Goal: Task Accomplishment & Management: Complete application form

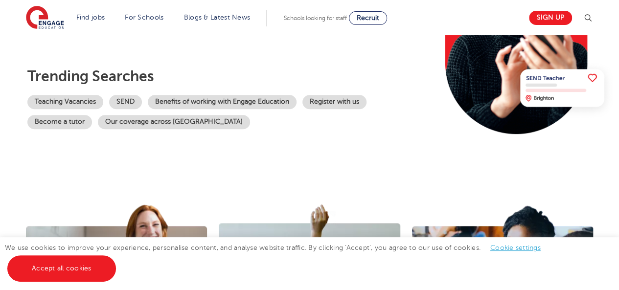
scroll to position [177, 0]
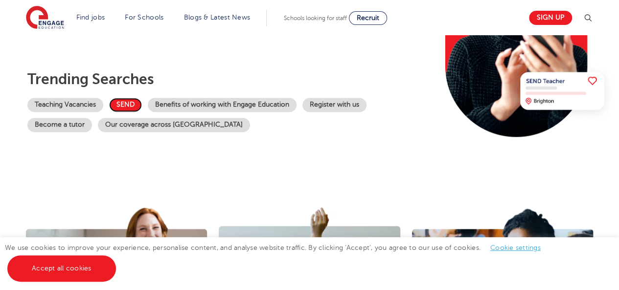
click at [131, 100] on link "SEND" at bounding box center [125, 105] width 33 height 14
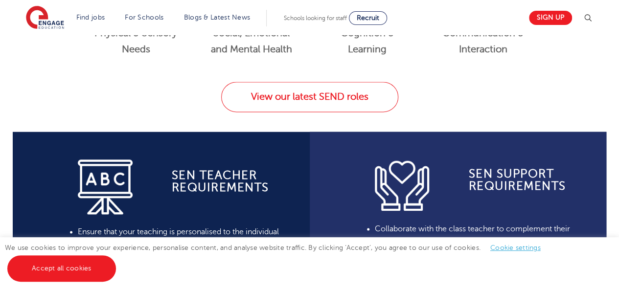
scroll to position [658, 0]
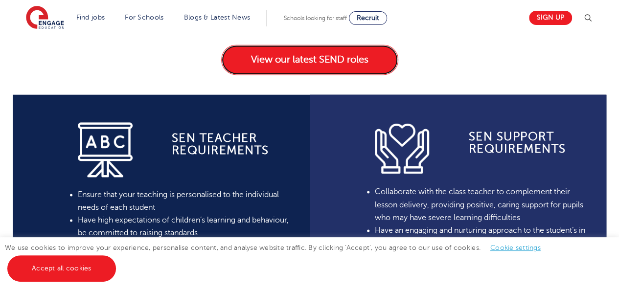
click at [290, 73] on link "View our latest SEND roles" at bounding box center [309, 60] width 177 height 30
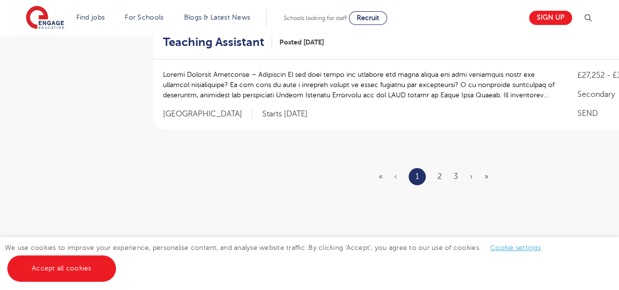
scroll to position [1250, 0]
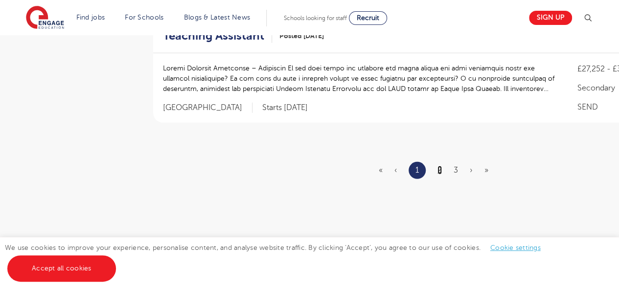
click at [439, 166] on link "2" at bounding box center [439, 170] width 4 height 9
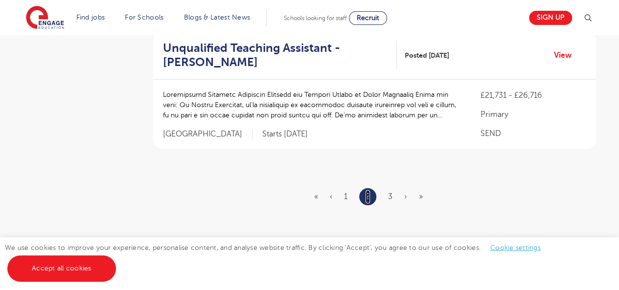
scroll to position [1310, 0]
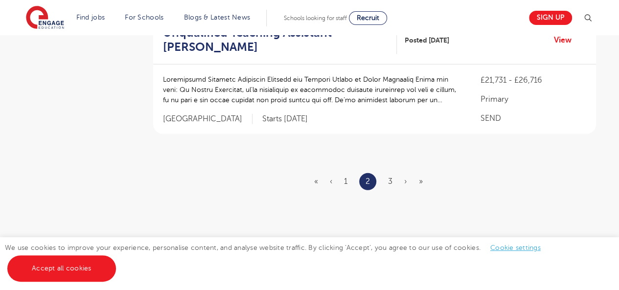
click at [390, 175] on li "3" at bounding box center [390, 181] width 4 height 13
click at [390, 177] on link "3" at bounding box center [390, 181] width 4 height 9
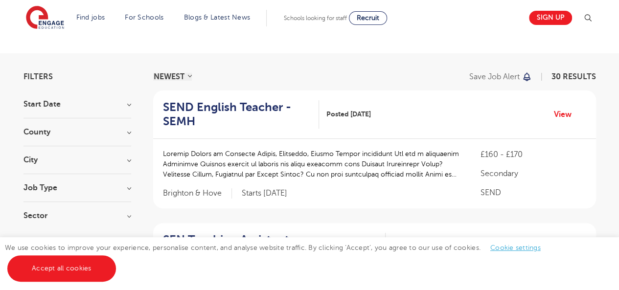
scroll to position [46, 0]
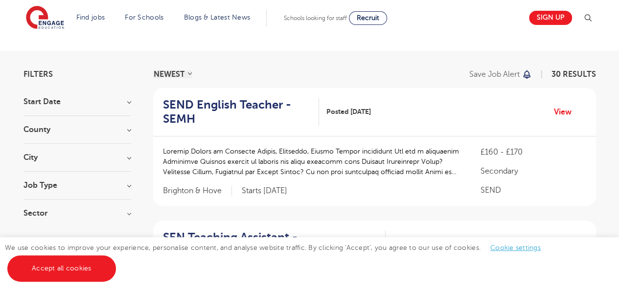
click at [128, 160] on h3 "City" at bounding box center [77, 158] width 108 height 8
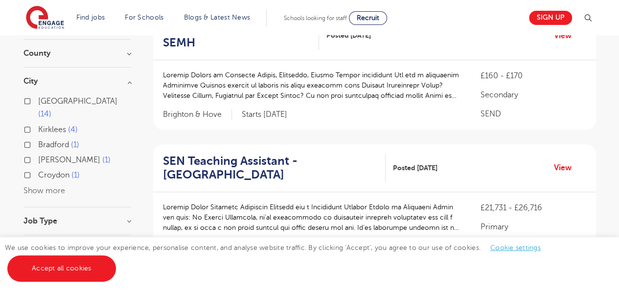
scroll to position [124, 0]
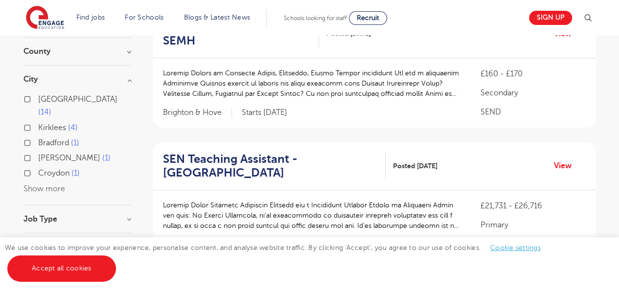
click at [42, 168] on div "Croydon 1" at bounding box center [77, 174] width 108 height 15
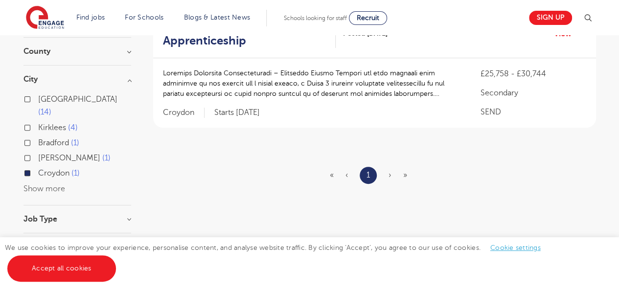
click at [38, 167] on label "Croydon 1" at bounding box center [59, 173] width 42 height 13
click at [38, 169] on input "Croydon 1" at bounding box center [41, 172] width 6 height 6
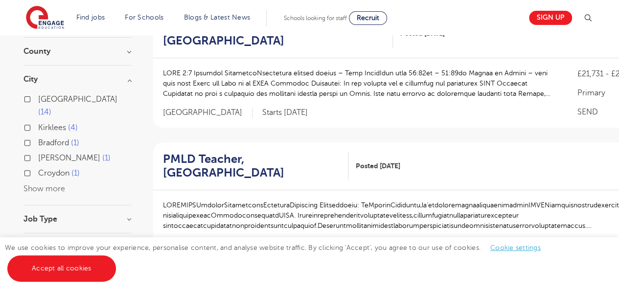
click at [34, 184] on button "Show more" at bounding box center [44, 188] width 42 height 9
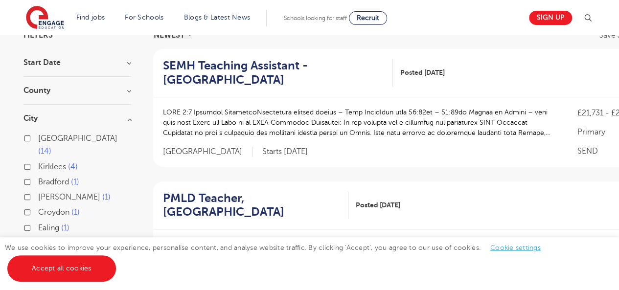
scroll to position [81, 0]
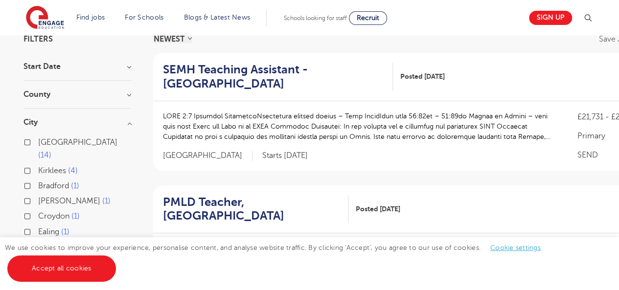
click at [126, 96] on h3 "County" at bounding box center [77, 95] width 108 height 8
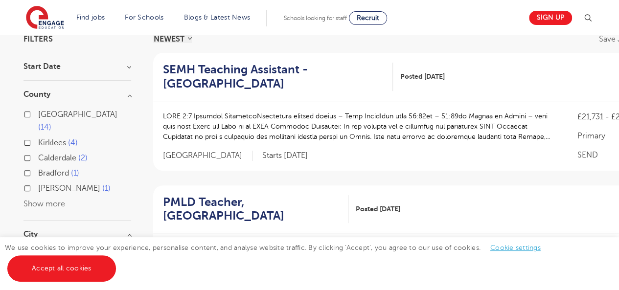
click at [46, 199] on div "County Leeds 14 Kirklees 4 Calderdale 2 Bradford 1 Brent 1 Show more" at bounding box center [77, 156] width 108 height 130
click at [49, 200] on button "Show more" at bounding box center [44, 204] width 42 height 9
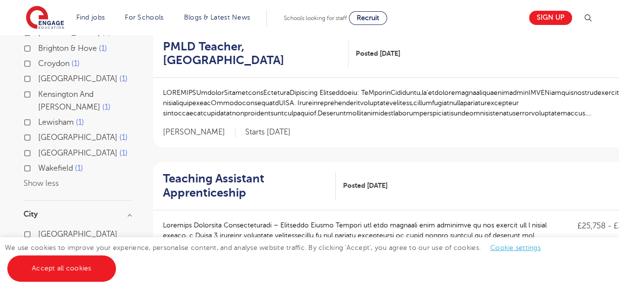
scroll to position [238, 0]
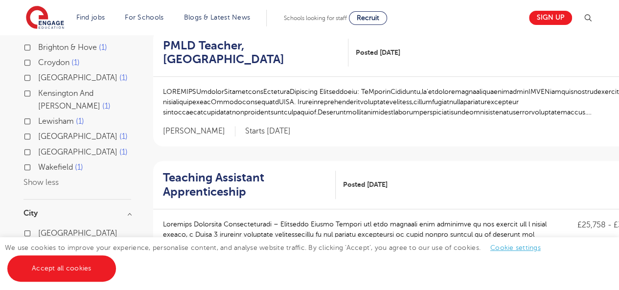
click at [48, 148] on span "Surrey" at bounding box center [77, 152] width 79 height 9
click at [45, 148] on input "Surrey 1" at bounding box center [41, 151] width 6 height 6
checkbox input "true"
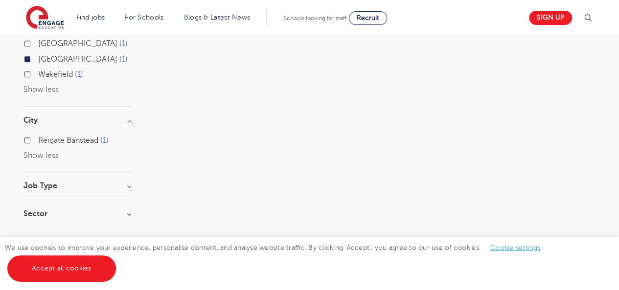
scroll to position [330, 0]
click at [124, 183] on h3 "Job Type" at bounding box center [77, 187] width 108 height 8
click at [38, 216] on label "SEND 1" at bounding box center [53, 222] width 31 height 13
click at [38, 218] on input "SEND 1" at bounding box center [41, 221] width 6 height 6
checkbox input "false"
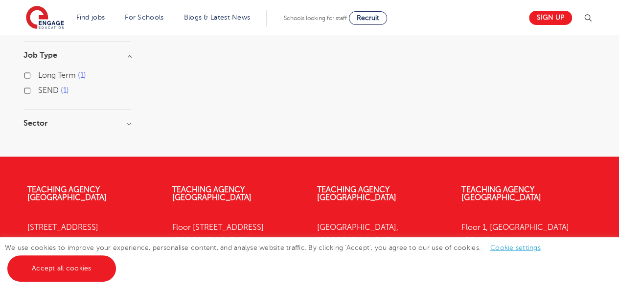
scroll to position [649, 0]
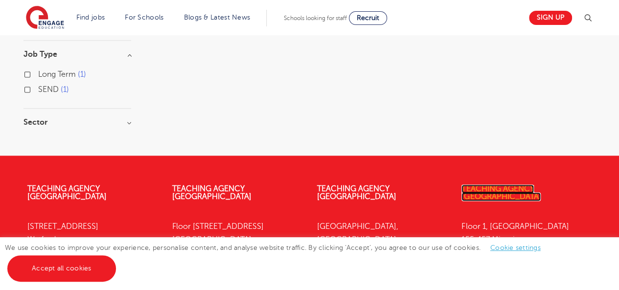
click at [530, 184] on link "Teaching Agency [GEOGRAPHIC_DATA]" at bounding box center [500, 192] width 79 height 17
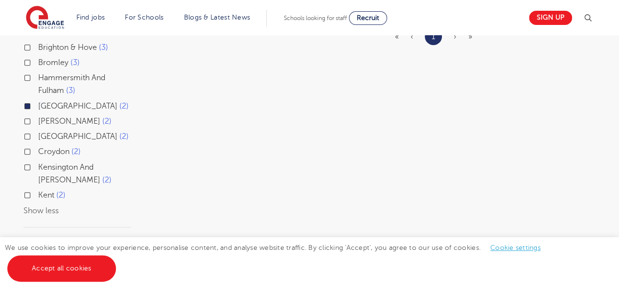
scroll to position [262, 0]
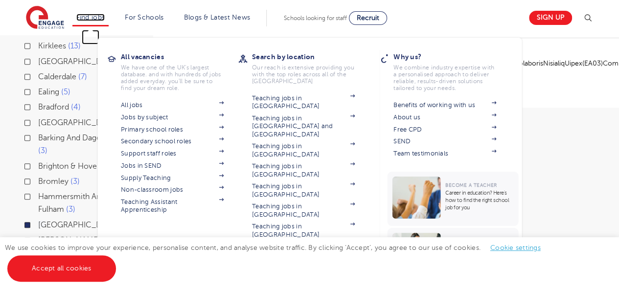
click at [96, 14] on link "Find jobs" at bounding box center [90, 17] width 29 height 7
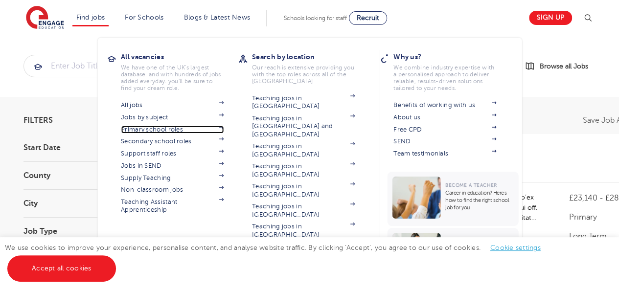
click at [177, 127] on link "Primary school roles" at bounding box center [172, 130] width 103 height 8
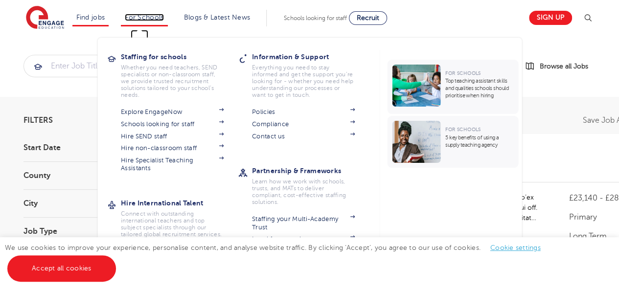
click at [150, 20] on link "For Schools" at bounding box center [144, 17] width 39 height 7
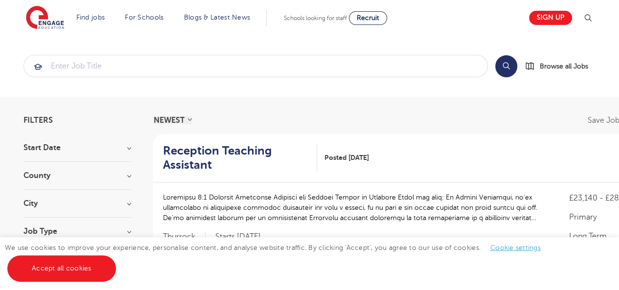
scroll to position [805, 0]
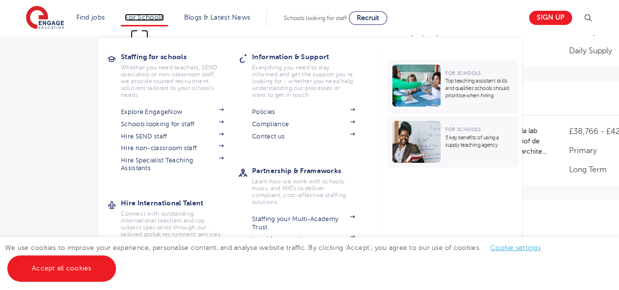
click at [138, 20] on link "For Schools" at bounding box center [144, 17] width 39 height 7
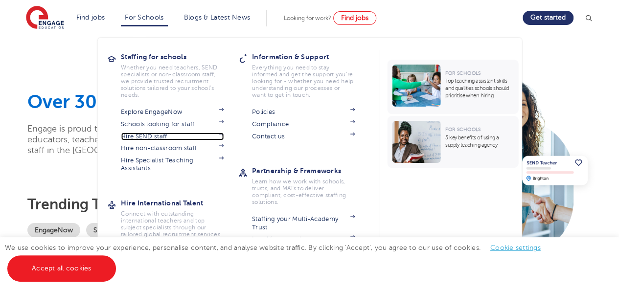
click at [138, 138] on link "Hire SEND staff" at bounding box center [172, 137] width 103 height 8
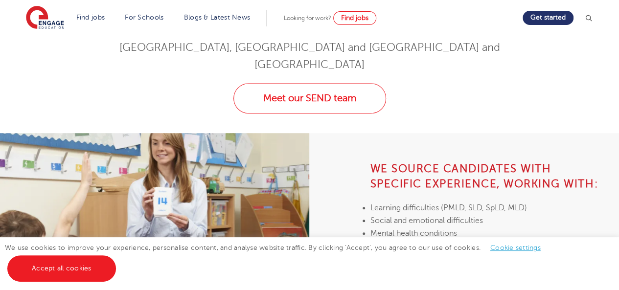
scroll to position [366, 0]
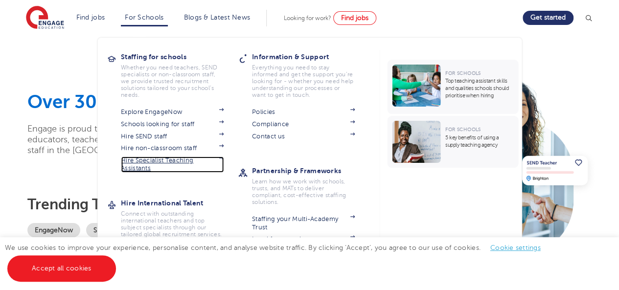
click at [143, 167] on link "Hire Specialist Teaching Assistants" at bounding box center [172, 165] width 103 height 16
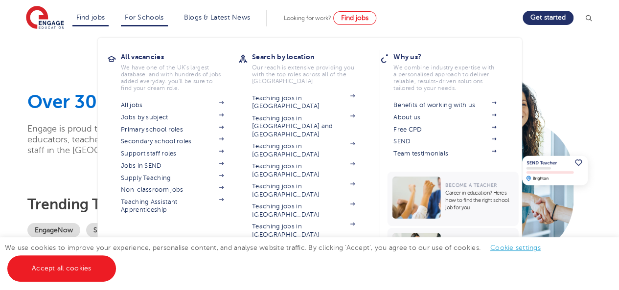
click at [108, 23] on li "Find jobs All vacancies We have one of the UK's largest database. and with hund…" at bounding box center [90, 18] width 37 height 17
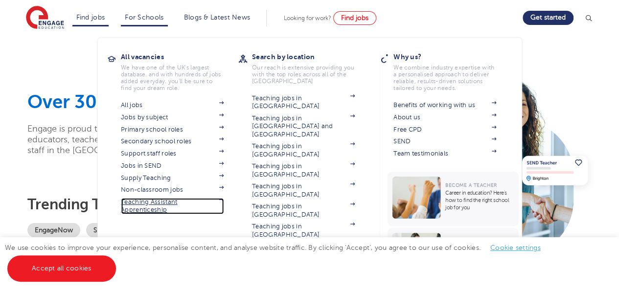
click at [144, 209] on link "Teaching Assistant Apprenticeship" at bounding box center [172, 206] width 103 height 16
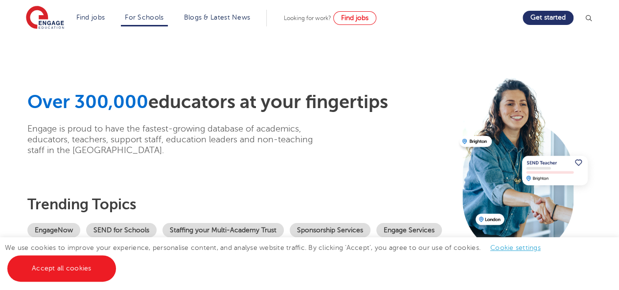
click at [592, 17] on img at bounding box center [588, 18] width 10 height 10
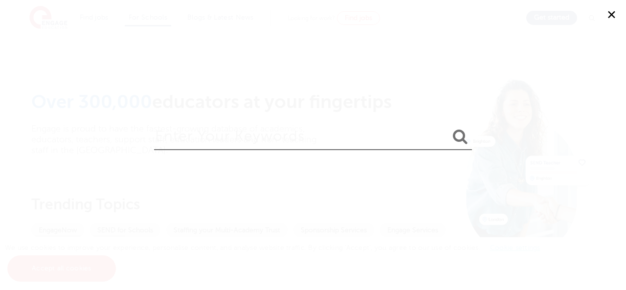
click at [308, 144] on input "search" at bounding box center [313, 134] width 318 height 32
type input "teaching assistant"
click at [449, 128] on button "submit" at bounding box center [460, 137] width 23 height 18
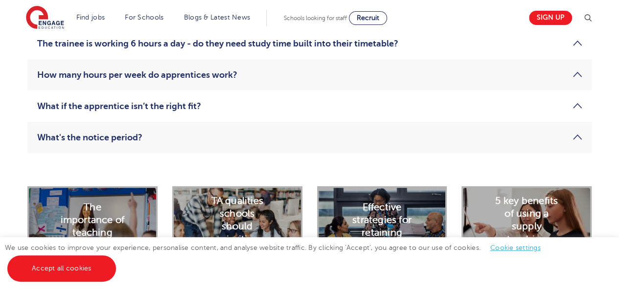
scroll to position [1236, 0]
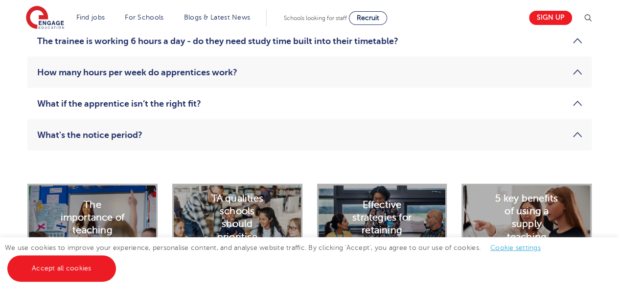
click at [89, 132] on link "What's the notice period?" at bounding box center [309, 135] width 545 height 12
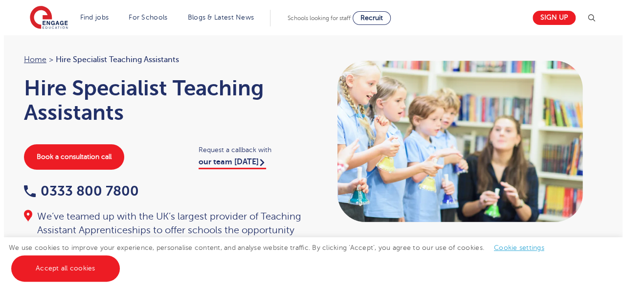
scroll to position [0, 0]
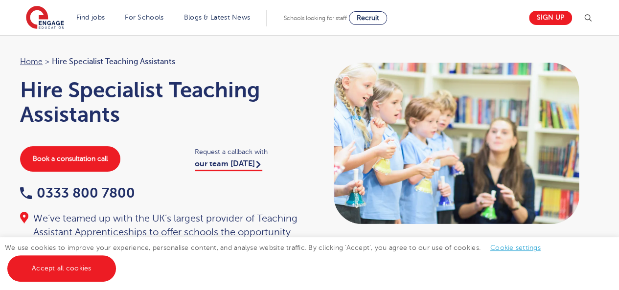
click at [593, 18] on img at bounding box center [588, 18] width 12 height 12
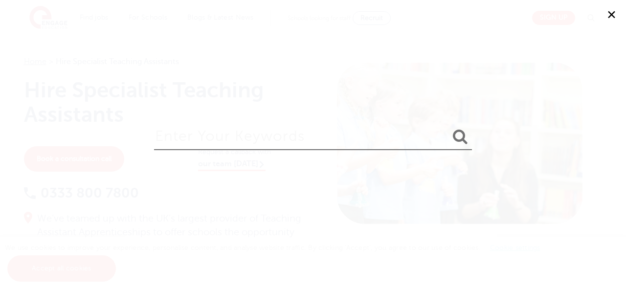
click at [334, 135] on input "search" at bounding box center [313, 134] width 318 height 32
type input "teaching assistant"
click at [449, 128] on button "submit" at bounding box center [460, 137] width 23 height 18
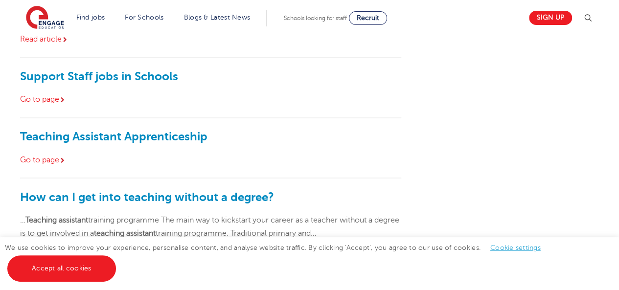
scroll to position [789, 0]
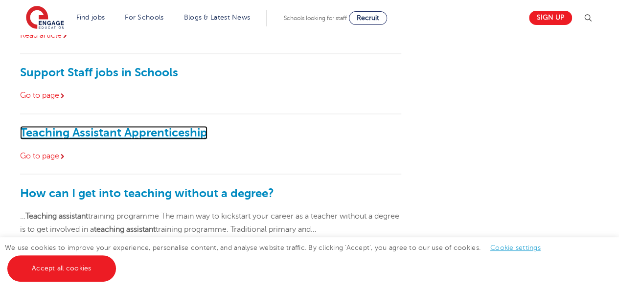
click at [85, 128] on link "Teaching Assistant Apprenticeship" at bounding box center [113, 133] width 187 height 14
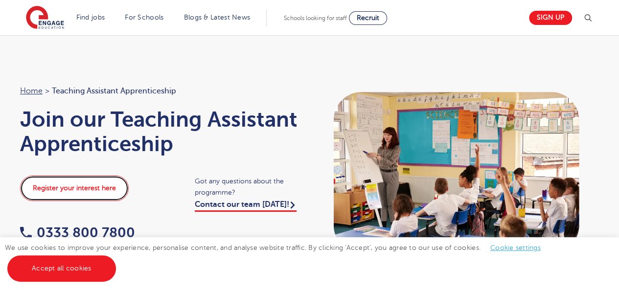
click at [115, 185] on link "Register your interest here" at bounding box center [74, 188] width 109 height 25
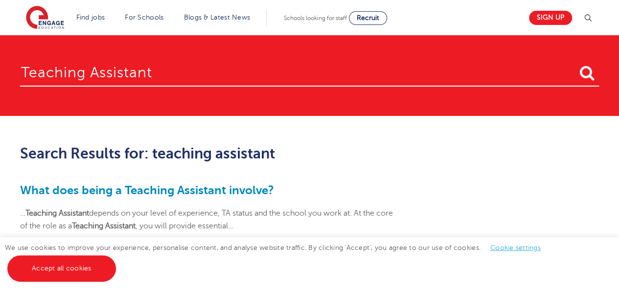
click at [593, 18] on img at bounding box center [588, 18] width 12 height 12
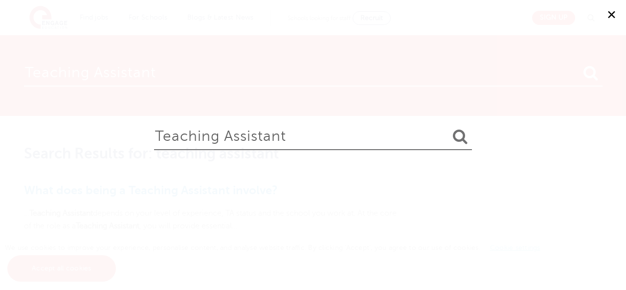
click at [316, 139] on input "teaching assistant" at bounding box center [313, 134] width 318 height 32
type input "teaching assistant wandsworth"
click at [449, 128] on button "submit" at bounding box center [460, 137] width 23 height 18
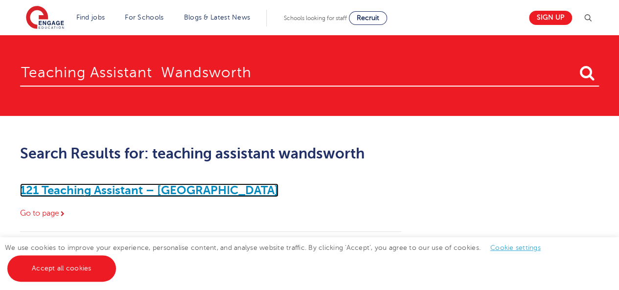
click at [167, 189] on link "121 Teaching Assistant – [GEOGRAPHIC_DATA]" at bounding box center [149, 191] width 258 height 14
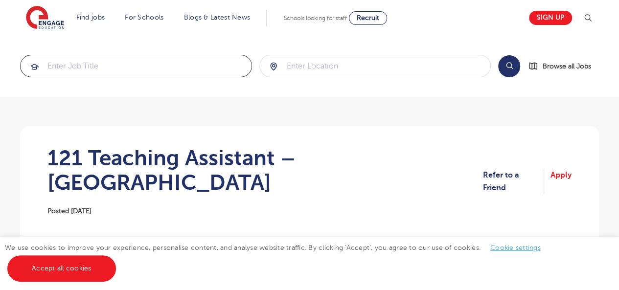
click at [197, 72] on input "search" at bounding box center [136, 66] width 231 height 22
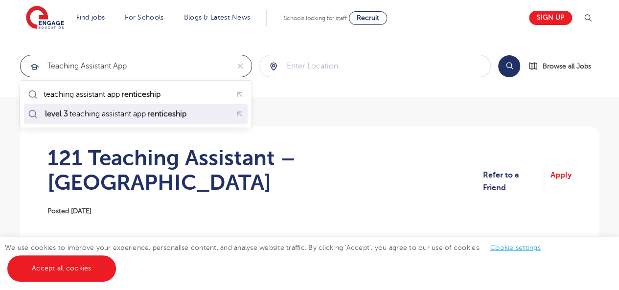
click at [179, 113] on mark "renticeship" at bounding box center [167, 114] width 42 height 12
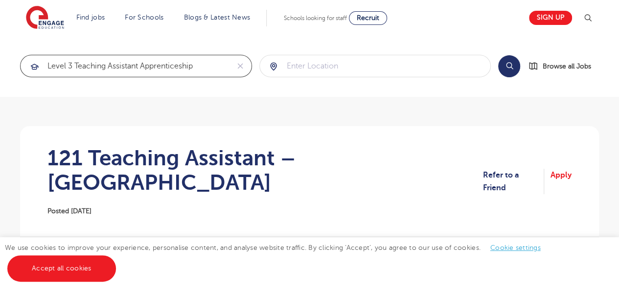
type input "level 3 teaching assistant apprenticeship"
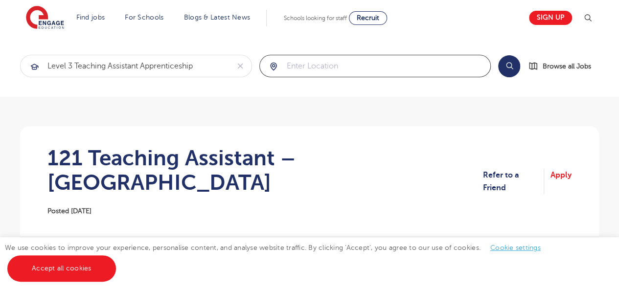
click at [297, 67] on input "search" at bounding box center [375, 66] width 231 height 22
click button "Submit" at bounding box center [0, 0] width 0 height 0
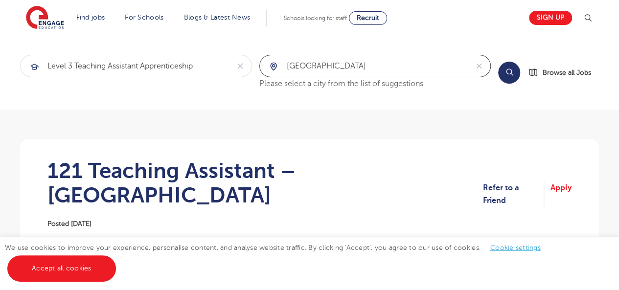
click at [365, 73] on input "london" at bounding box center [364, 66] width 208 height 22
type input "l"
type input "Wandsworth"
click at [511, 74] on button "Search" at bounding box center [509, 73] width 22 height 22
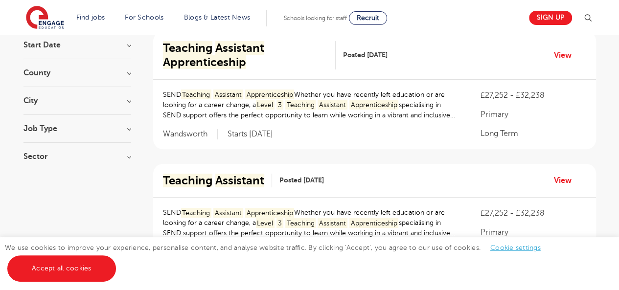
scroll to position [102, 0]
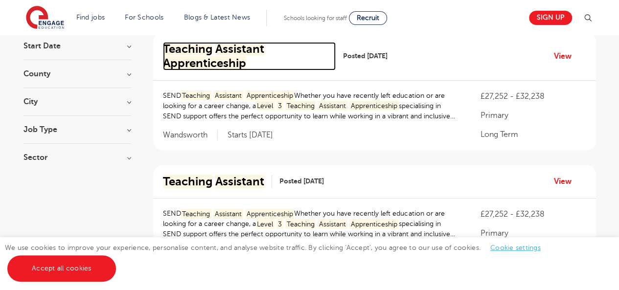
click at [228, 60] on mark "Apprenticeship" at bounding box center [204, 63] width 83 height 14
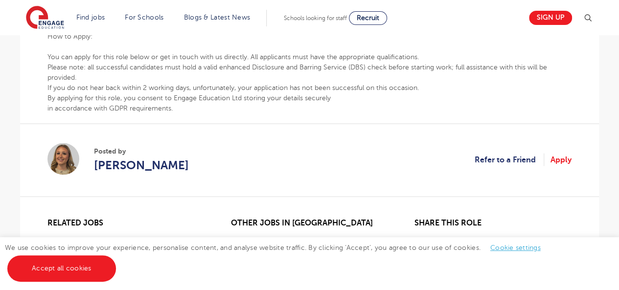
scroll to position [828, 0]
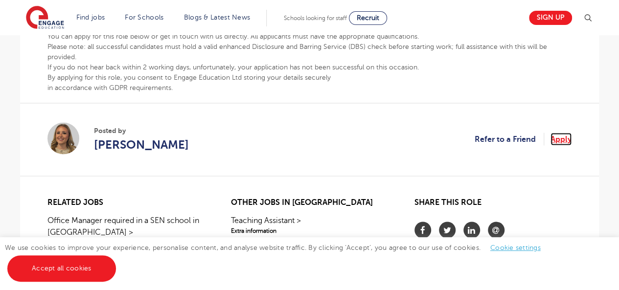
click at [562, 144] on link "Apply" at bounding box center [561, 139] width 21 height 13
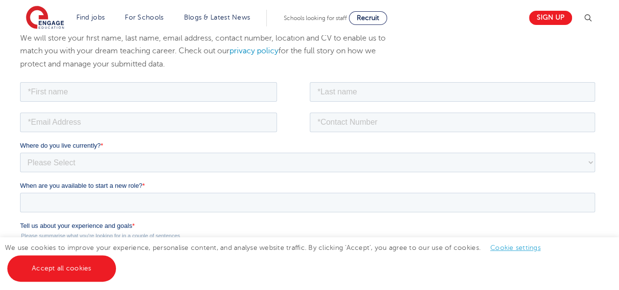
scroll to position [135, 0]
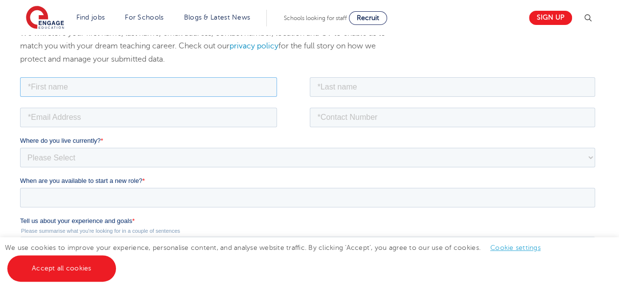
click at [181, 84] on input "text" at bounding box center [148, 87] width 257 height 20
type input "F"
type input "Fernanda"
click at [425, 90] on input "text" at bounding box center [453, 87] width 286 height 20
type input "de Melo"
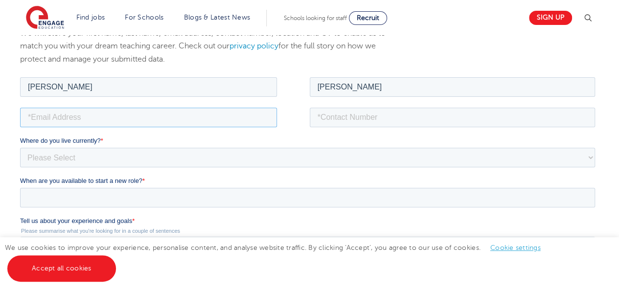
click at [51, 123] on input "email" at bounding box center [148, 117] width 257 height 20
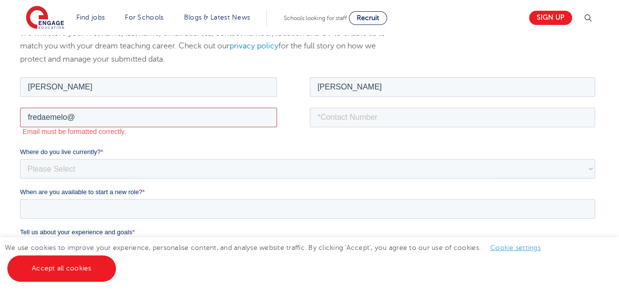
click at [48, 119] on input "fredaemelo@" at bounding box center [148, 117] width 257 height 20
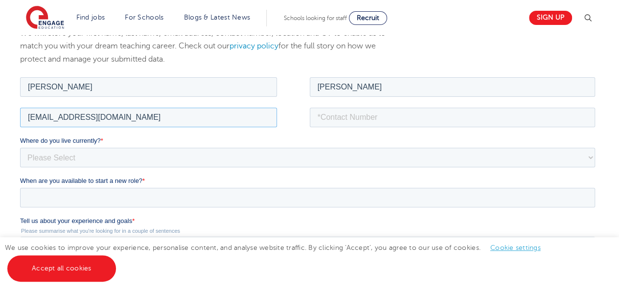
type input "fredaemelo@gmail.com"
click at [351, 117] on input "tel" at bounding box center [453, 117] width 286 height 20
type input "07561769866"
click at [149, 158] on select "Please Select UK Canada Ireland Australia New Zealand Europe USA South Africa J…" at bounding box center [307, 157] width 575 height 20
select select "UK"
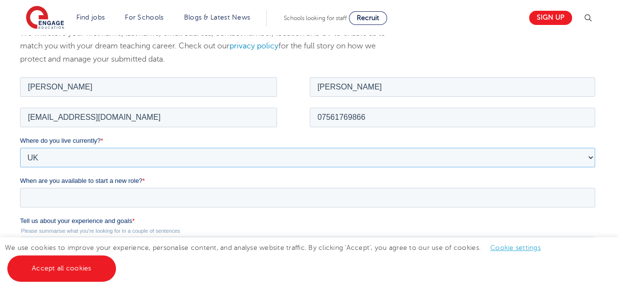
click at [20, 147] on select "Please Select UK Canada Ireland Australia New Zealand Europe USA South Africa J…" at bounding box center [307, 157] width 575 height 20
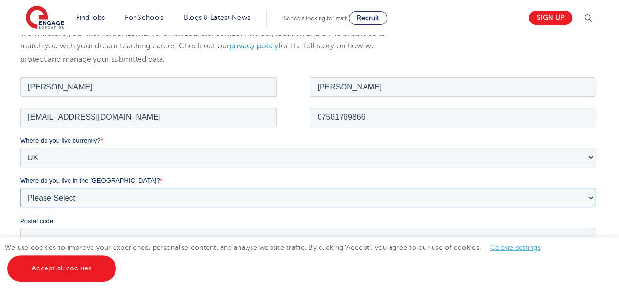
click at [160, 197] on select "Please Select Overseas Barnsley Bedfordshire Berkshire Bournemouth Bracknell Fo…" at bounding box center [307, 197] width 575 height 20
select select "London"
click at [20, 187] on select "Please Select Overseas Barnsley Bedfordshire Berkshire Bournemouth Bracknell Fo…" at bounding box center [307, 197] width 575 height 20
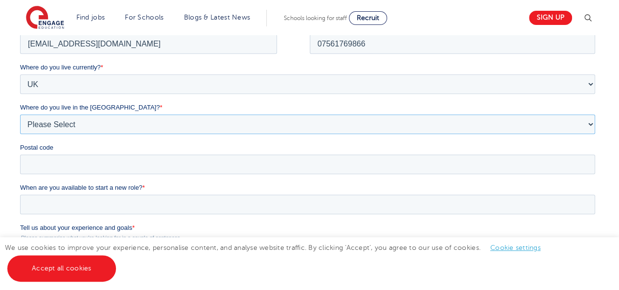
scroll to position [210, 0]
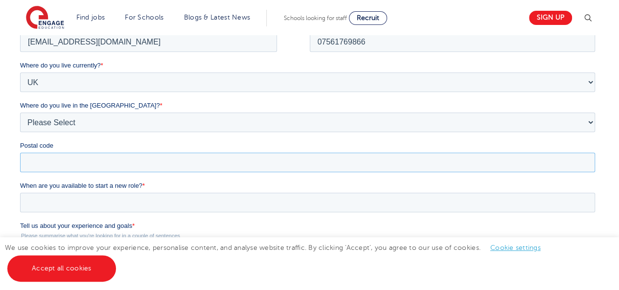
click at [175, 154] on input "Postal code" at bounding box center [307, 163] width 575 height 20
type input "SW15 3AD"
click at [108, 205] on input "When are you available to start a new role? *" at bounding box center [307, 203] width 575 height 20
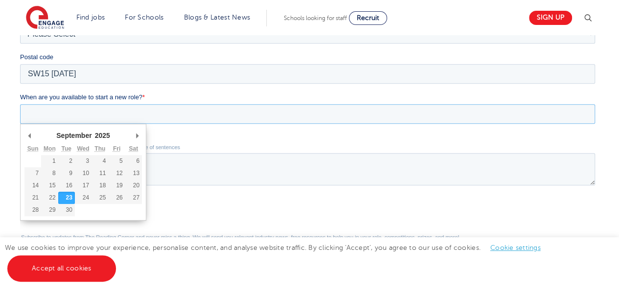
scroll to position [308, 0]
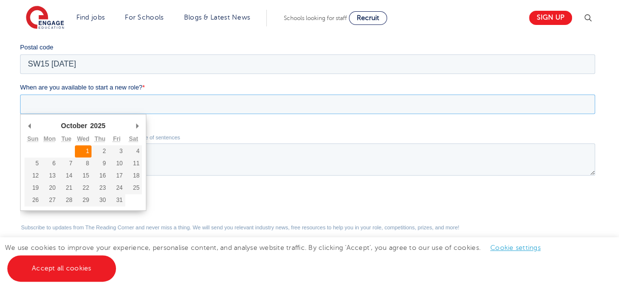
type div "2025-10-01"
type input "2025/10/01"
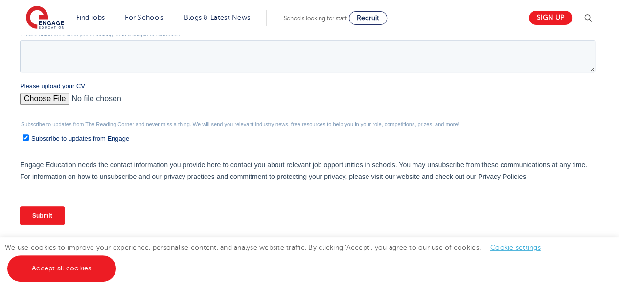
scroll to position [311, 0]
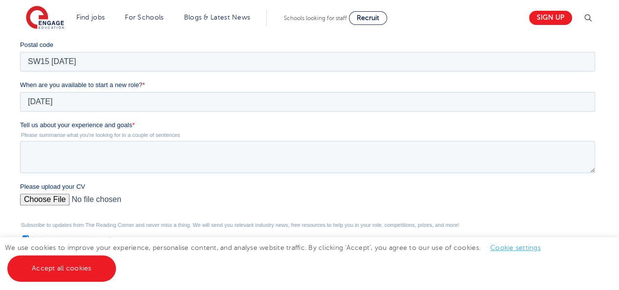
click at [22, 123] on span "Tell us about your experience and goals" at bounding box center [76, 124] width 112 height 7
click at [22, 141] on textarea "Tell us about your experience and goals *" at bounding box center [307, 157] width 575 height 32
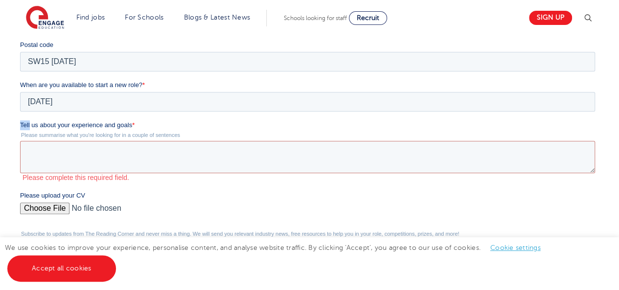
click at [22, 123] on span "Tell us about your experience and goals" at bounding box center [76, 124] width 112 height 7
click at [22, 141] on textarea "Tell us about your experience and goals *" at bounding box center [307, 157] width 575 height 32
click at [132, 127] on span "*" at bounding box center [133, 124] width 2 height 7
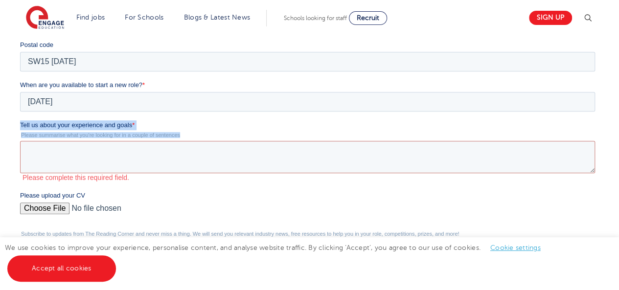
click at [182, 133] on legend "Please summarise what you're looking for in a couple of sentences" at bounding box center [309, 135] width 579 height 6
copy div "Tell us about your experience and goals * Please summarise what you're looking …"
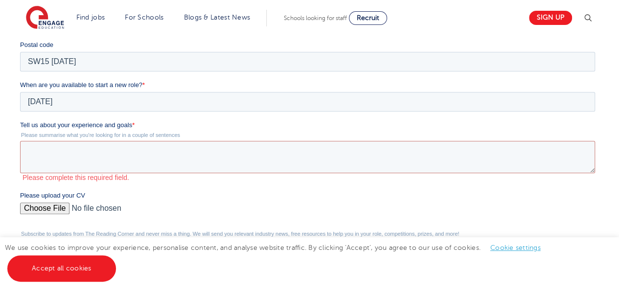
click at [147, 200] on label "Please upload your CV" at bounding box center [309, 196] width 579 height 10
click at [147, 203] on input "Please upload your CV" at bounding box center [307, 213] width 575 height 20
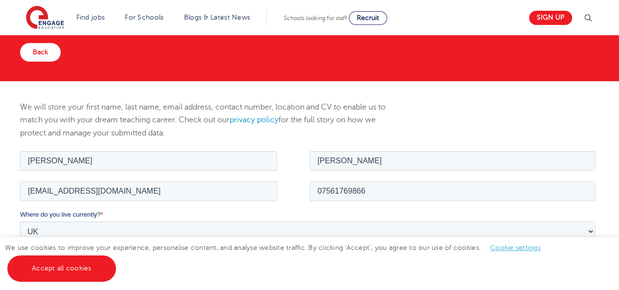
scroll to position [0, 0]
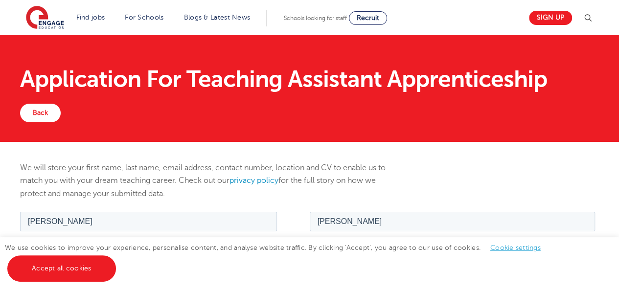
click at [25, 75] on h1 "Application For Teaching Assistant Apprenticeship" at bounding box center [309, 79] width 579 height 23
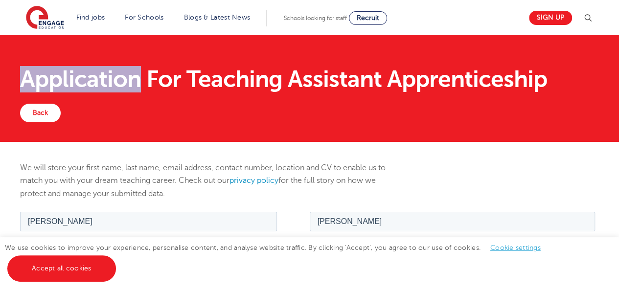
click at [25, 75] on h1 "Application For Teaching Assistant Apprenticeship" at bounding box center [309, 79] width 579 height 23
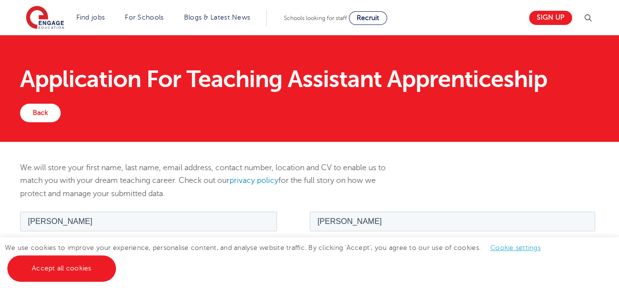
click at [193, 78] on h1 "Application For Teaching Assistant Apprenticeship" at bounding box center [309, 79] width 579 height 23
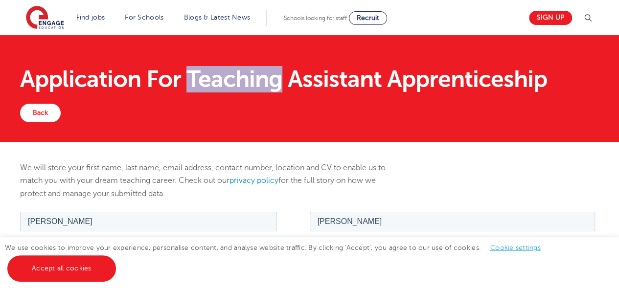
click at [193, 78] on h1 "Application For Teaching Assistant Apprenticeship" at bounding box center [309, 79] width 579 height 23
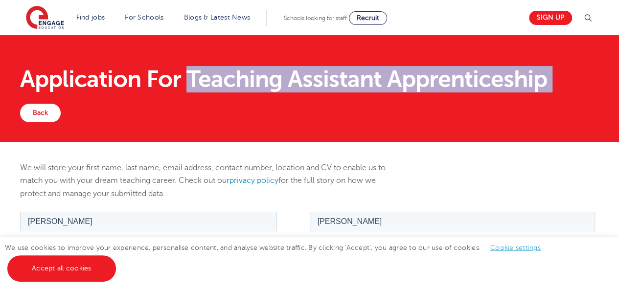
click at [539, 81] on h1 "Application For Teaching Assistant Apprenticeship" at bounding box center [309, 79] width 579 height 23
copy div "Teaching Assistant Apprenticeship Back"
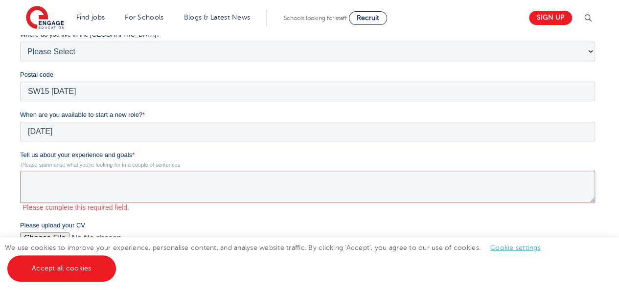
scroll to position [301, 0]
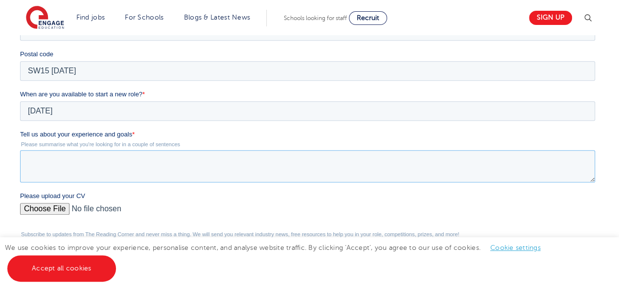
click at [175, 161] on textarea "Tell us about your experience and goals *" at bounding box center [307, 166] width 575 height 32
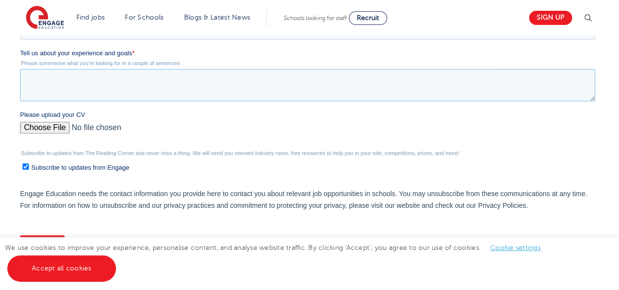
scroll to position [381, 0]
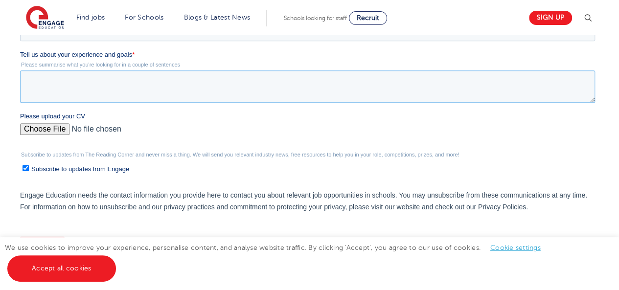
paste textarea "With a strong background in both Art and Special Educational Needs support, and…"
type textarea "With a strong background in both Art and Special Educational Needs support, and…"
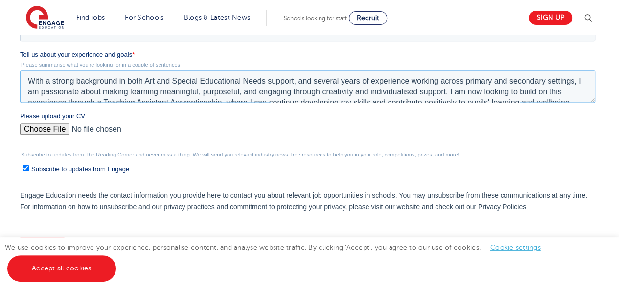
scroll to position [5, 0]
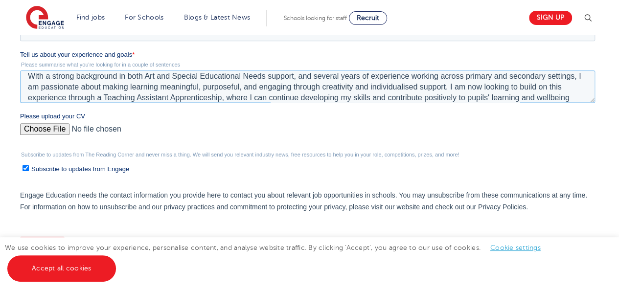
click at [192, 82] on textarea "With a strong background in both Art and Special Educational Needs support, and…" at bounding box center [307, 86] width 575 height 32
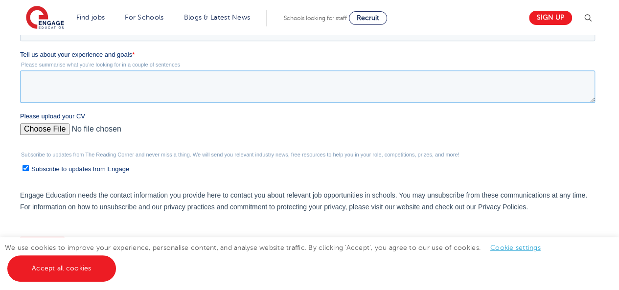
scroll to position [0, 0]
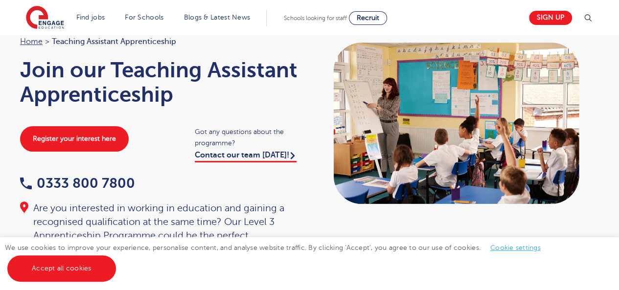
scroll to position [42, 0]
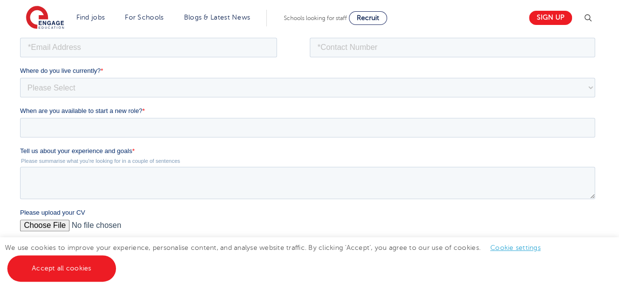
scroll to position [208, 0]
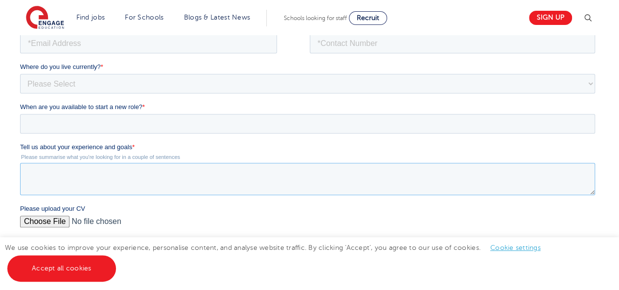
click at [157, 174] on textarea "Tell us about your experience and goals *" at bounding box center [307, 178] width 575 height 32
paste textarea "With a strong background in both Art and Special Educational Needs support, and…"
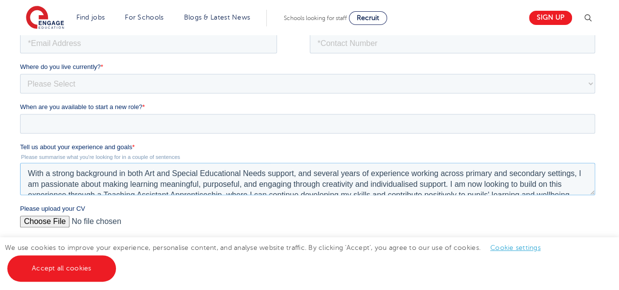
scroll to position [5, 0]
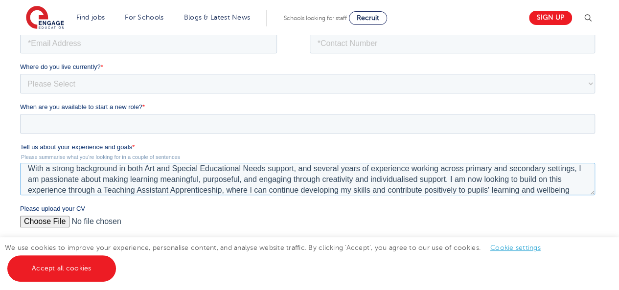
click at [322, 164] on textarea "With a strong background in both Art and Special Educational Needs support, and…" at bounding box center [307, 178] width 575 height 32
click at [334, 186] on textarea "With a strong background in both Art and Special Educational Needs support, and…" at bounding box center [307, 178] width 575 height 32
click at [456, 184] on textarea "With a strong background in both Art and Special Educational Needs support, and…" at bounding box center [307, 178] width 575 height 32
click at [469, 188] on textarea "With a strong background in both Art and Special Educational Needs support, and…" at bounding box center [307, 178] width 575 height 32
click at [534, 182] on textarea "With a strong background in both Art and Special Educational Needs support, and…" at bounding box center [307, 178] width 575 height 32
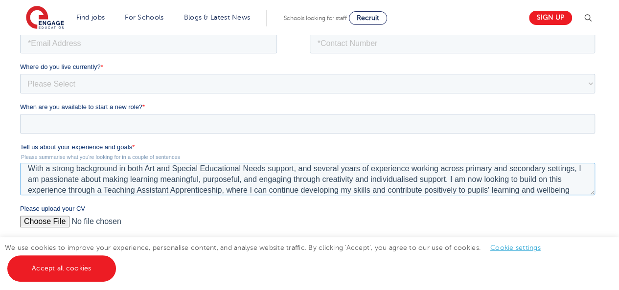
click at [104, 190] on textarea "With a strong background in both Art and Special Educational Needs support, and…" at bounding box center [307, 178] width 575 height 32
click at [25, 167] on textarea "With a strong background in both Art and Special Educational Needs support, and…" at bounding box center [307, 178] width 575 height 32
paste textarea "across primary and secondary settings, I am passionate about making learning me…"
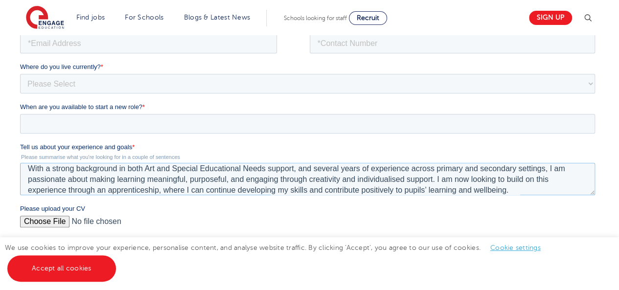
type textarea "With a strong background in both Art and Special Educational Needs support, and…"
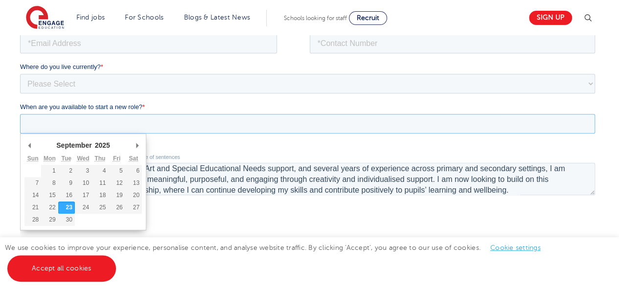
click at [154, 126] on input "When are you available to start a new role? *" at bounding box center [307, 124] width 575 height 20
type div "[DATE]"
type input "[DATE]"
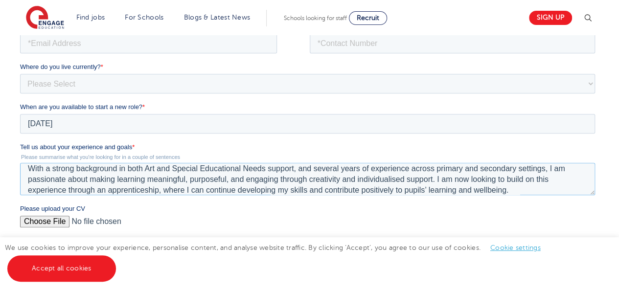
click at [196, 177] on textarea "With a strong background in both Art and Special Educational Needs support, and…" at bounding box center [307, 178] width 575 height 32
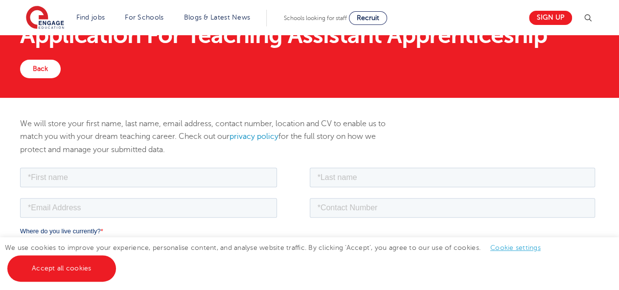
scroll to position [51, 0]
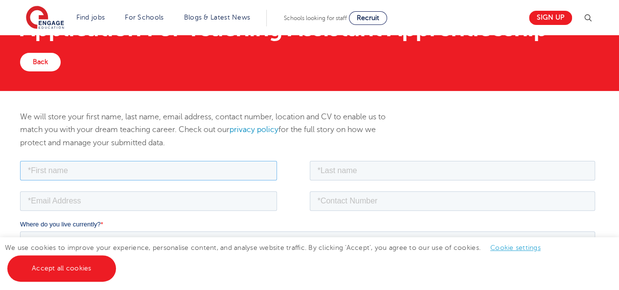
click at [84, 169] on input "text" at bounding box center [148, 171] width 257 height 20
type input "[PERSON_NAME]"
click at [326, 173] on input "text" at bounding box center [453, 171] width 286 height 20
type input "[PERSON_NAME]"
click at [247, 195] on input "email" at bounding box center [148, 201] width 257 height 20
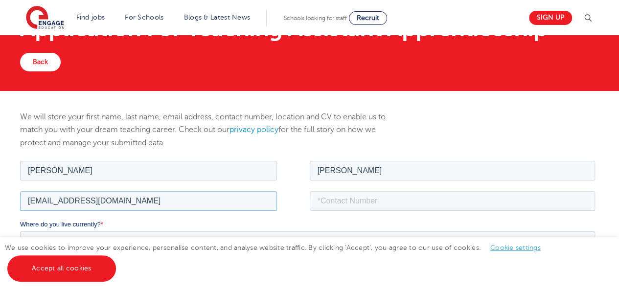
type input "[EMAIL_ADDRESS][DOMAIN_NAME]"
click at [366, 203] on input "tel" at bounding box center [453, 201] width 286 height 20
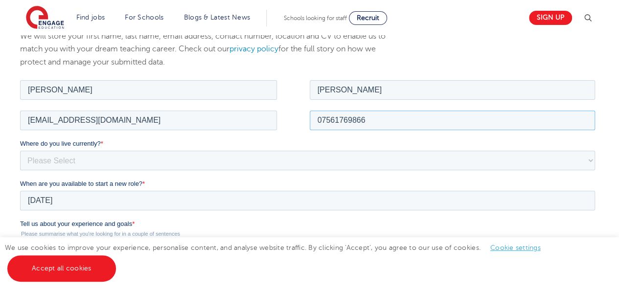
scroll to position [136, 0]
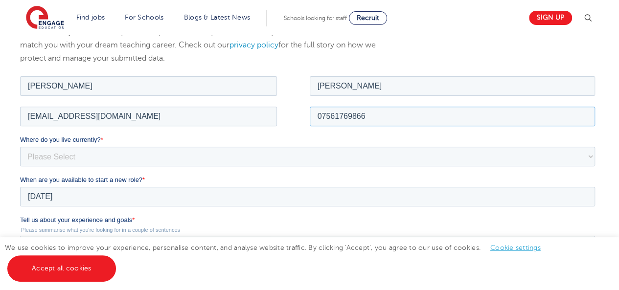
type input "07561769866"
click at [154, 158] on select "Please Select UK Canada Ireland Australia New Zealand Europe USA South Africa J…" at bounding box center [307, 156] width 575 height 20
select select "UK"
click at [20, 146] on select "Please Select UK Canada Ireland Australia New Zealand Europe USA South Africa J…" at bounding box center [307, 156] width 575 height 20
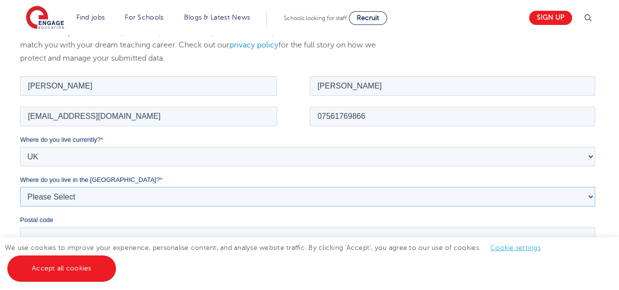
click at [65, 200] on select "Please Select Overseas Barnsley Bedfordshire Berkshire Bournemouth Bracknell Fo…" at bounding box center [307, 196] width 575 height 20
select select "London"
click at [20, 186] on select "Please Select Overseas Barnsley Bedfordshire Berkshire Bournemouth Bracknell Fo…" at bounding box center [307, 196] width 575 height 20
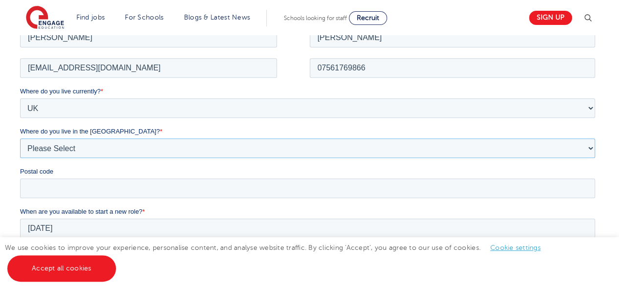
scroll to position [193, 0]
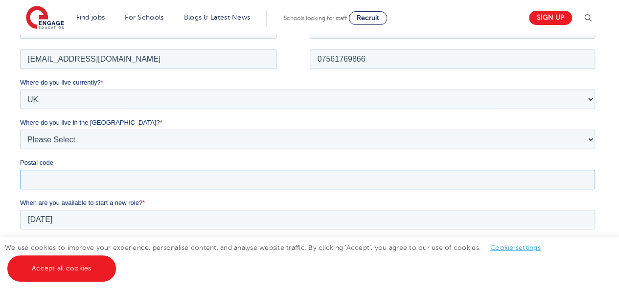
click at [64, 182] on input "Postal code" at bounding box center [307, 179] width 575 height 20
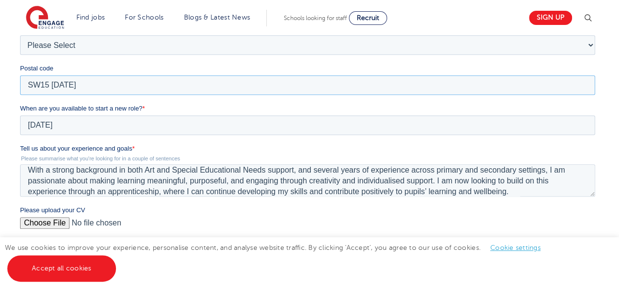
scroll to position [290, 0]
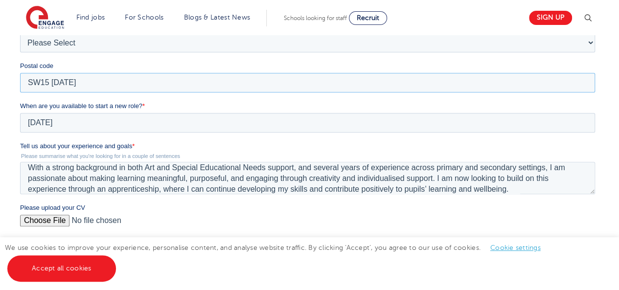
type input "SW15 3AD"
click at [530, 177] on textarea "With a strong background in both Art and Special Educational Needs support, and…" at bounding box center [307, 178] width 575 height 32
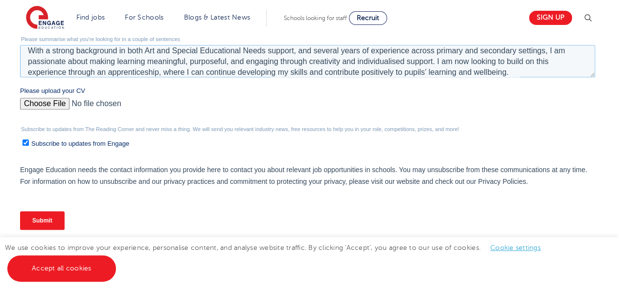
scroll to position [416, 0]
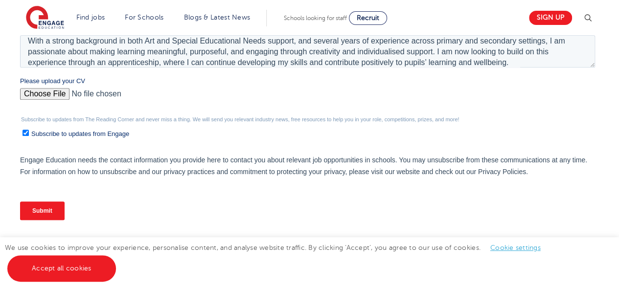
click at [49, 93] on input "Please upload your CV" at bounding box center [307, 98] width 575 height 20
type input "C:\fakepath\Fernanda de Melo - CV.pdf"
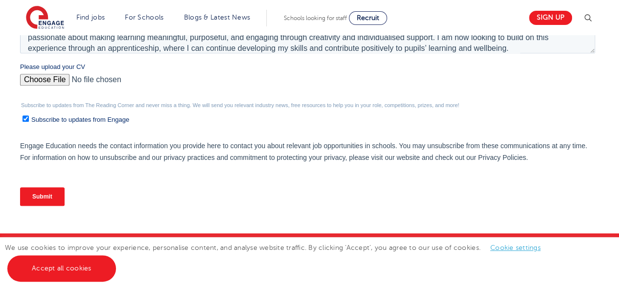
scroll to position [433, 0]
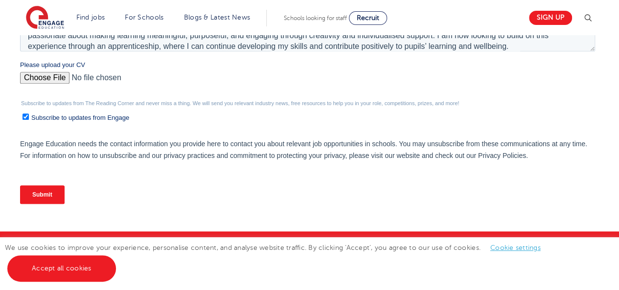
click at [54, 188] on input "Submit" at bounding box center [42, 194] width 45 height 19
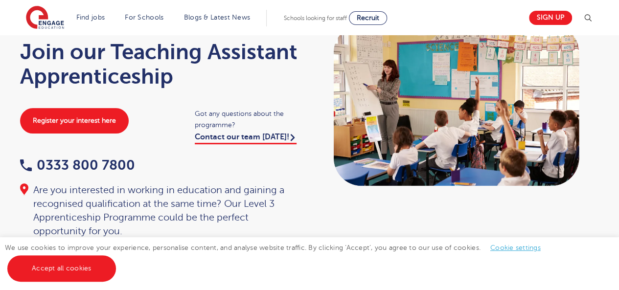
scroll to position [70, 0]
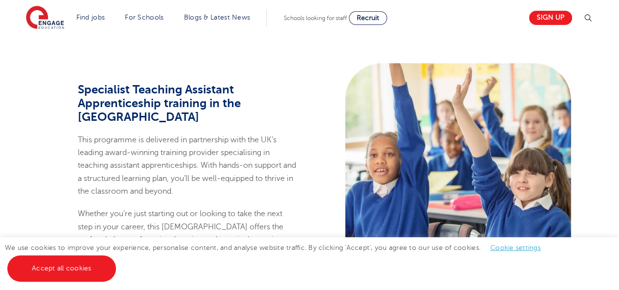
scroll to position [509, 0]
